Goal: Information Seeking & Learning: Check status

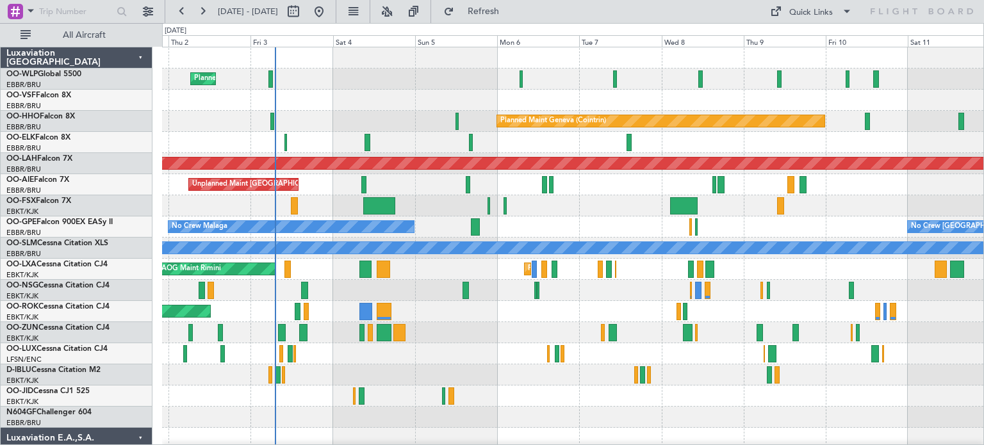
click at [349, 190] on div "Planned Maint Milan (Linate) Planned Maint Geneva ([GEOGRAPHIC_DATA]) Planned M…" at bounding box center [572, 396] width 821 height 698
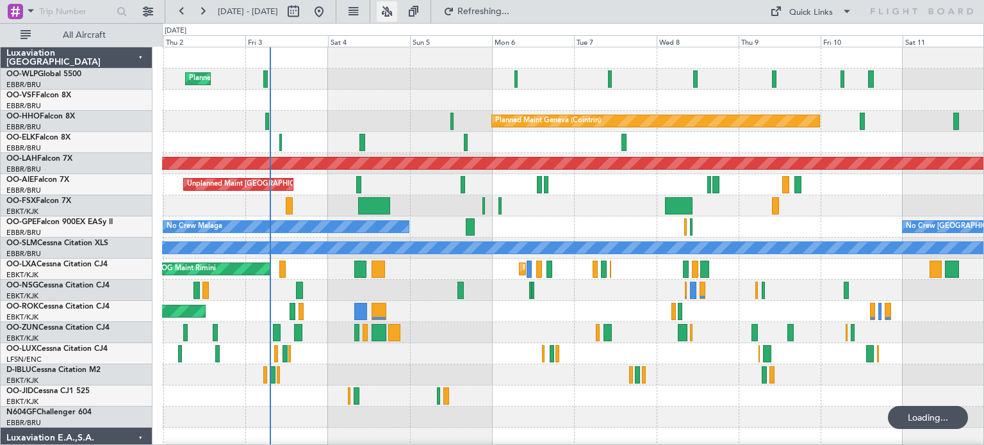
click at [397, 15] on button at bounding box center [387, 11] width 21 height 21
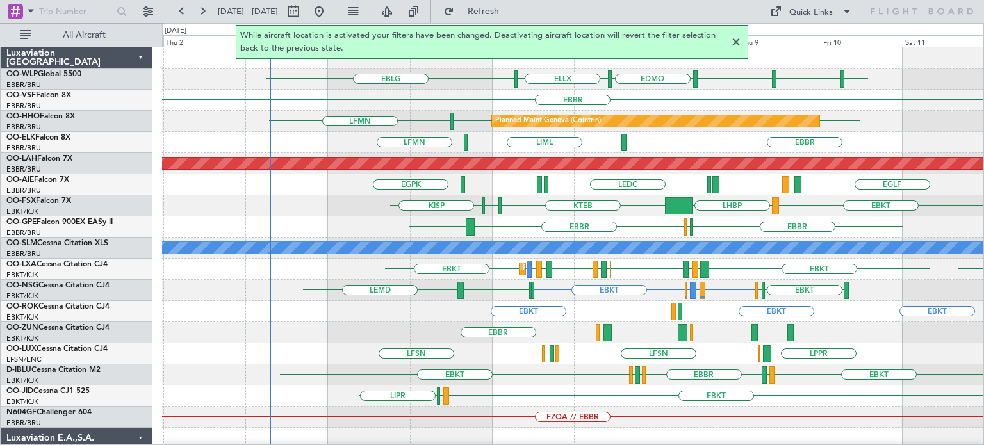
click at [736, 41] on div at bounding box center [735, 42] width 15 height 15
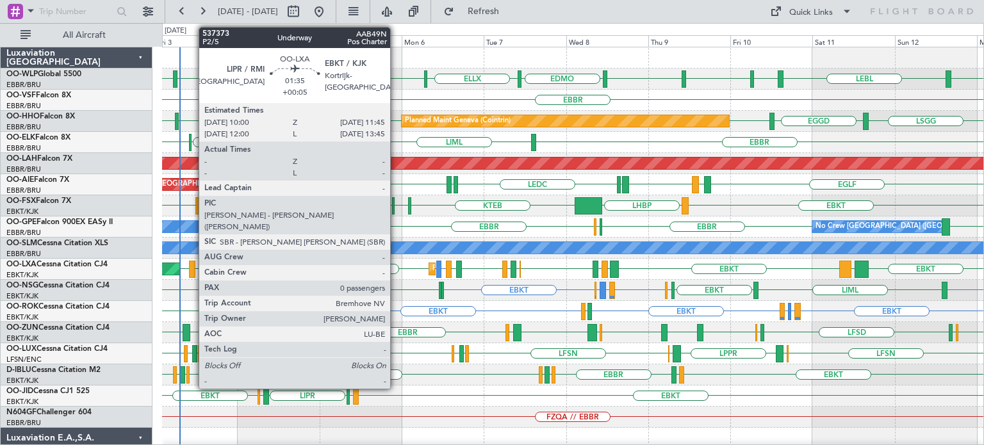
click at [192, 268] on div at bounding box center [192, 269] width 6 height 17
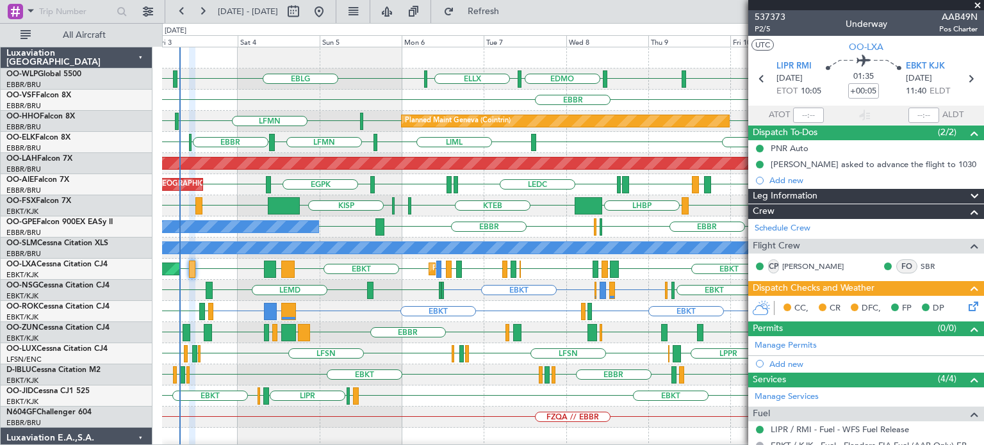
click at [976, 4] on span at bounding box center [977, 6] width 13 height 12
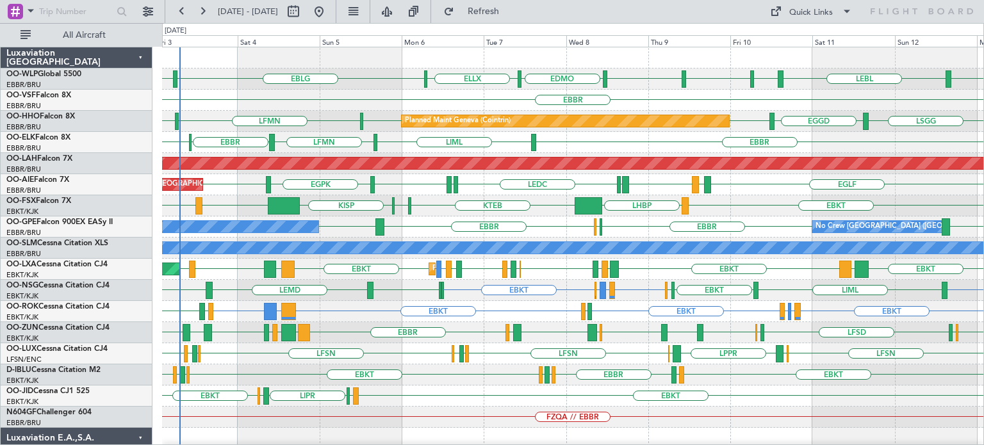
click at [236, 303] on div "EBKT EBKT EBKT LGKO or EBKT EBKT LEPA or EBKT LFMQ or EBKT LFBD LFMD EBKT AOG M…" at bounding box center [572, 311] width 821 height 21
click at [405, 288] on div "EBKT LIRQ or EBKT EGGW or EBKT EBKT EBKT EBKT LFLX LFOK EBKT LEMD EBKT LIML" at bounding box center [572, 290] width 821 height 21
click at [416, 356] on div "LPPR EDSB LFSN LFMN LFPB LFSN LFPB LFMN LFSN LFSN EDSB" at bounding box center [572, 353] width 821 height 21
